Goal: Find specific page/section: Find specific page/section

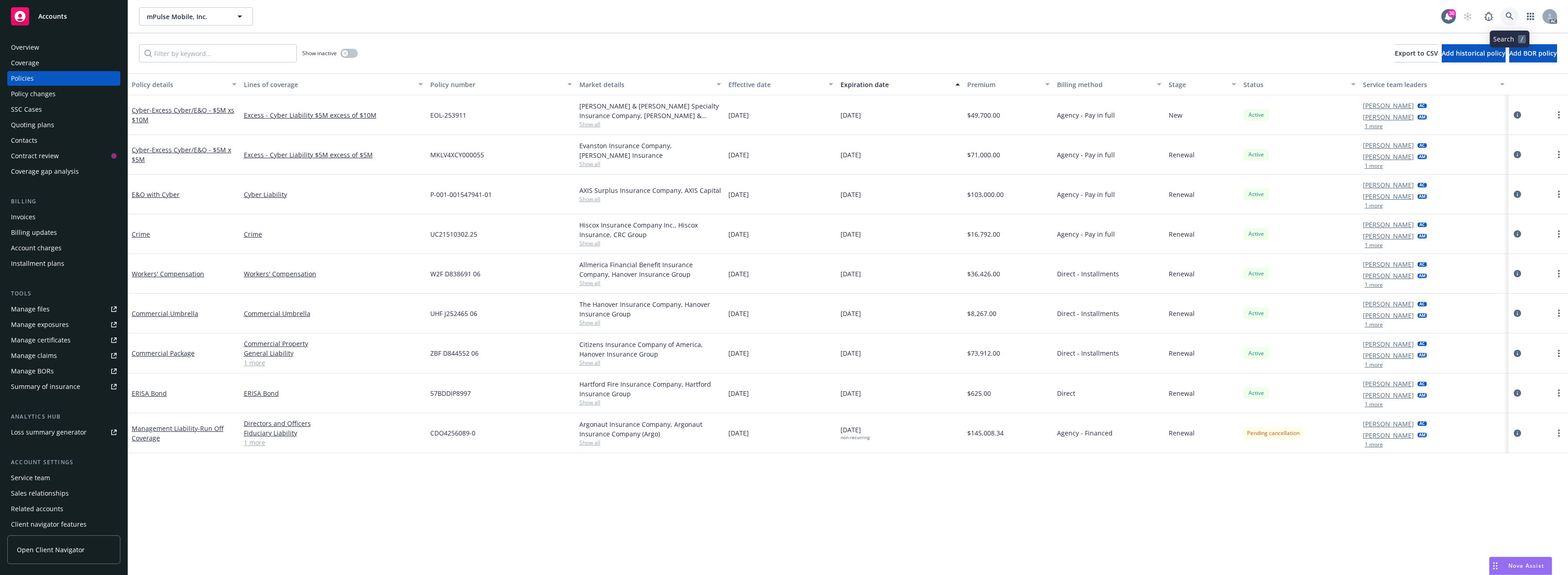
click at [1510, 15] on icon at bounding box center [1510, 17] width 8 height 8
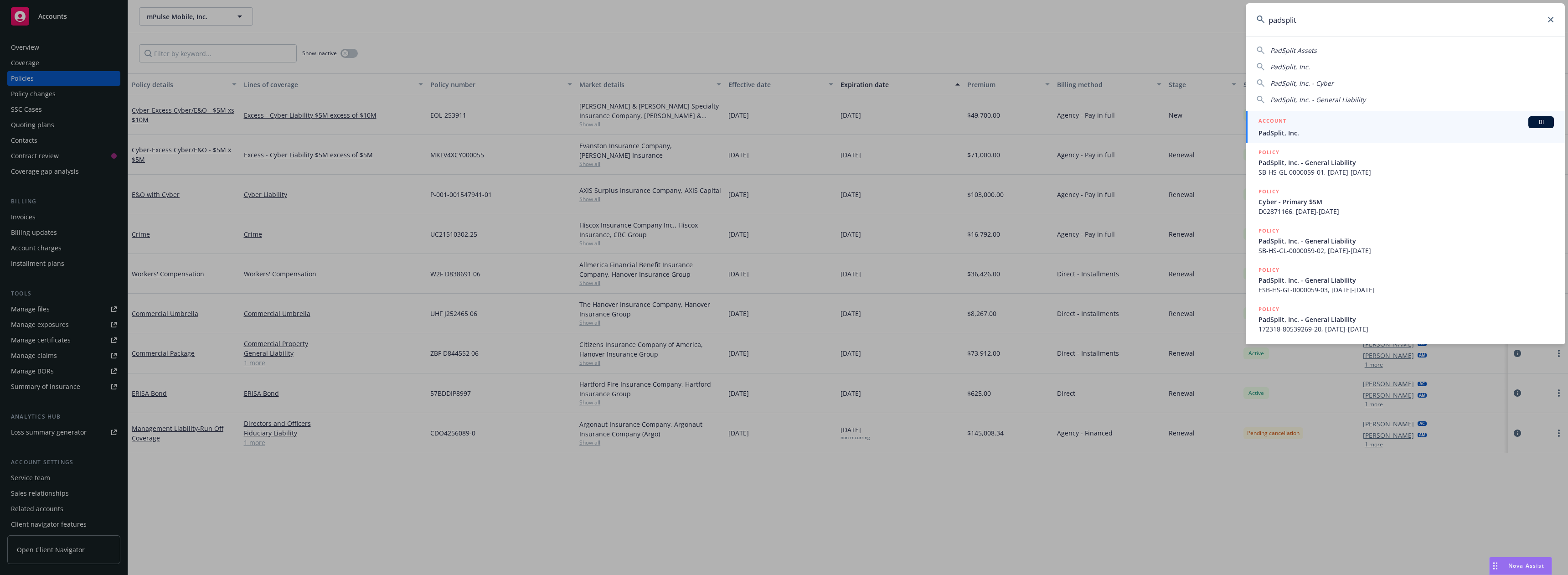
type input "padsplit"
click at [1307, 124] on div "ACCOUNT BI" at bounding box center [1406, 122] width 295 height 12
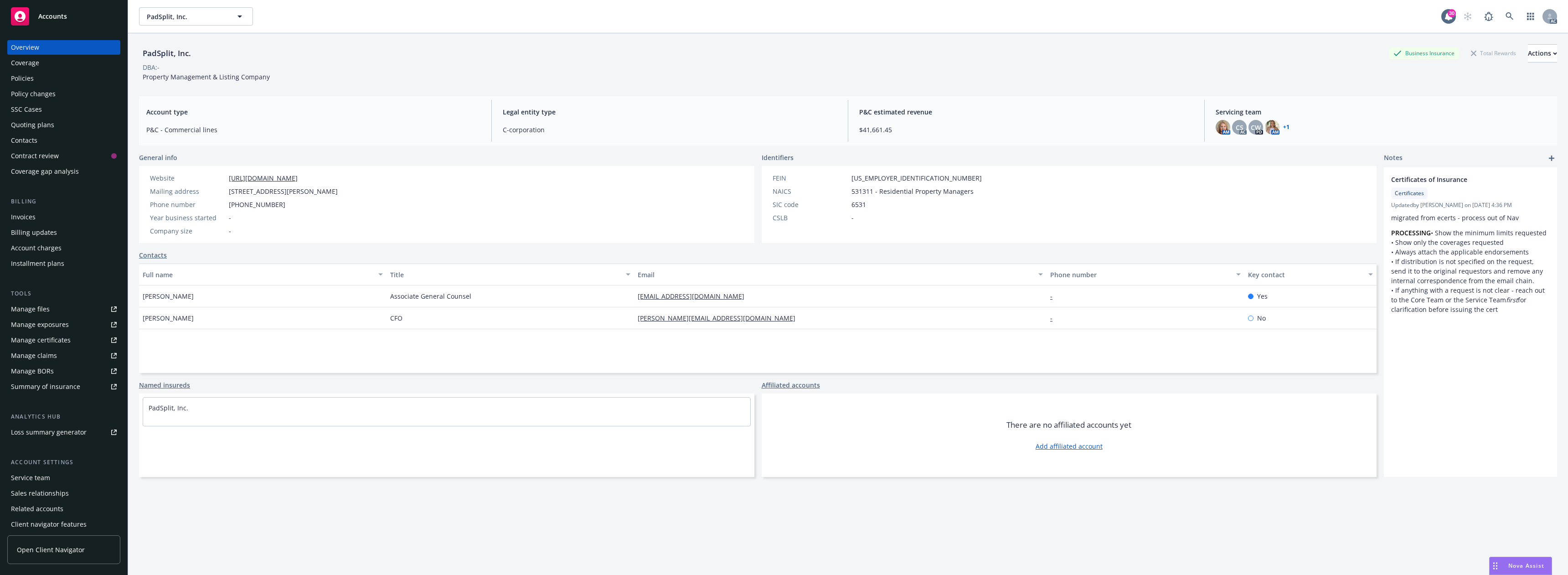
click at [40, 75] on div "Policies" at bounding box center [63, 78] width 105 height 14
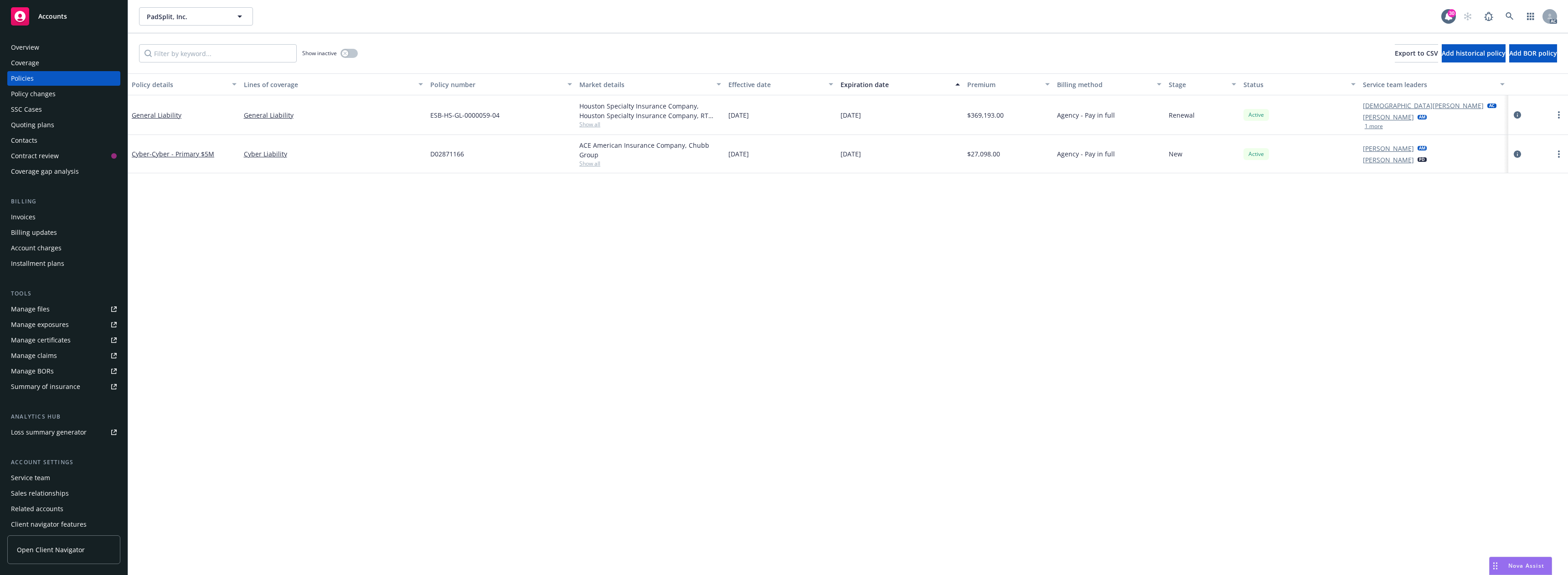
click at [1375, 128] on button "1 more" at bounding box center [1374, 126] width 19 height 5
